Goal: Find specific page/section: Find specific page/section

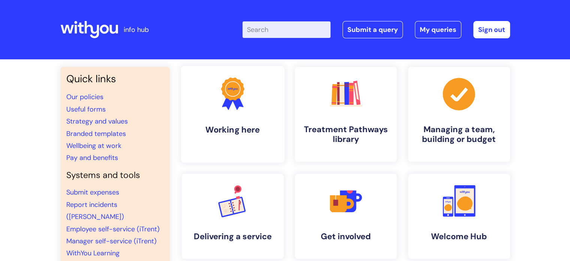
click at [238, 114] on link ".cls-1{fill:#f89b22;}.cls-1,.cls-2,.cls-3{stroke-width:0px;}.cls-2{fill:#2d3cff…" at bounding box center [232, 114] width 103 height 96
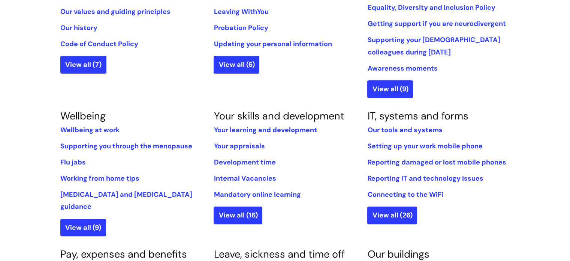
scroll to position [229, 0]
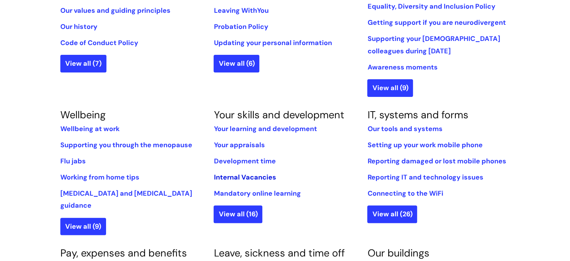
click at [241, 175] on link "Internal Vacancies" at bounding box center [245, 176] width 62 height 9
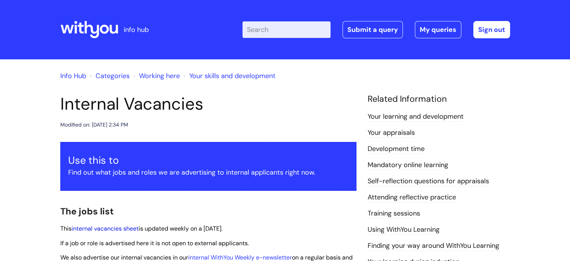
click at [121, 228] on link "internal vacancies sheet" at bounding box center [105, 228] width 67 height 8
